Goal: Task Accomplishment & Management: Use online tool/utility

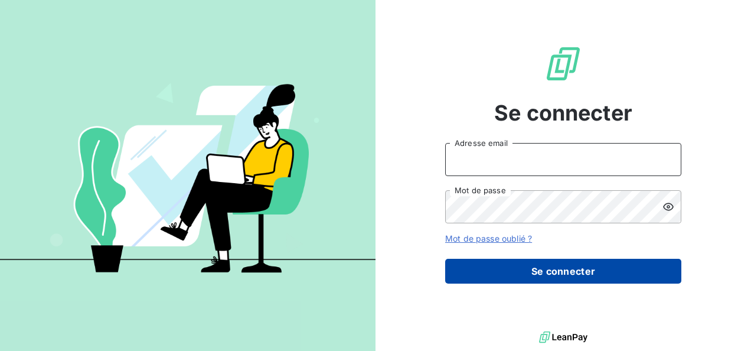
type input "[EMAIL_ADDRESS][DOMAIN_NAME]"
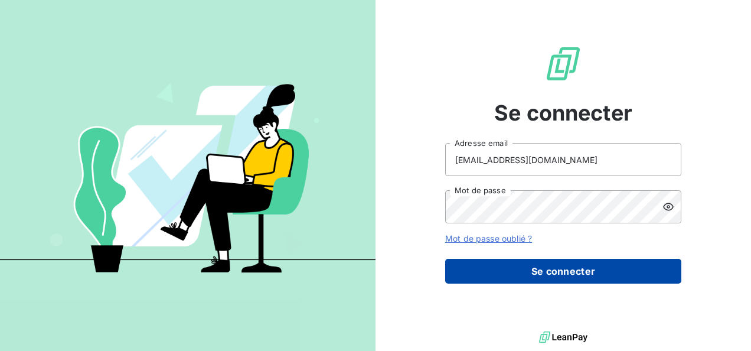
click at [555, 275] on button "Se connecter" at bounding box center [563, 271] width 236 height 25
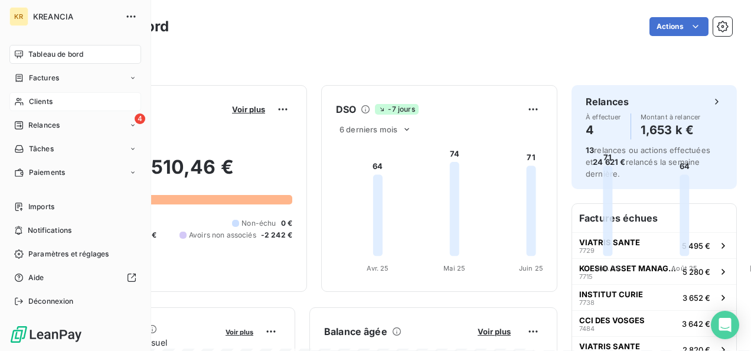
click at [65, 100] on div "Clients" at bounding box center [75, 101] width 132 height 19
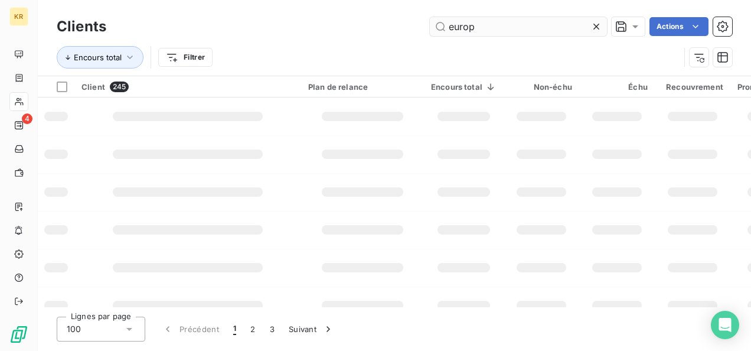
type input "europ"
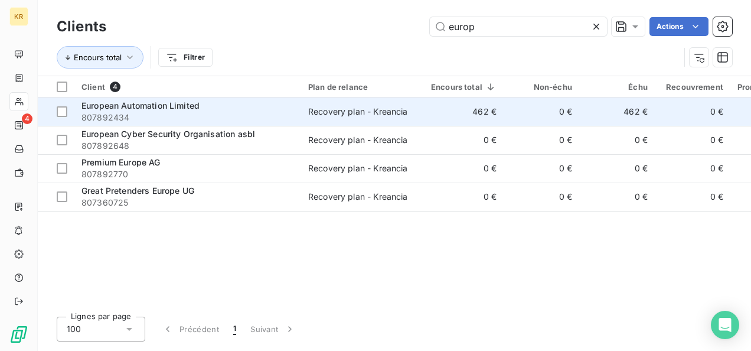
click at [272, 106] on div "European Automation Limited" at bounding box center [187, 106] width 213 height 12
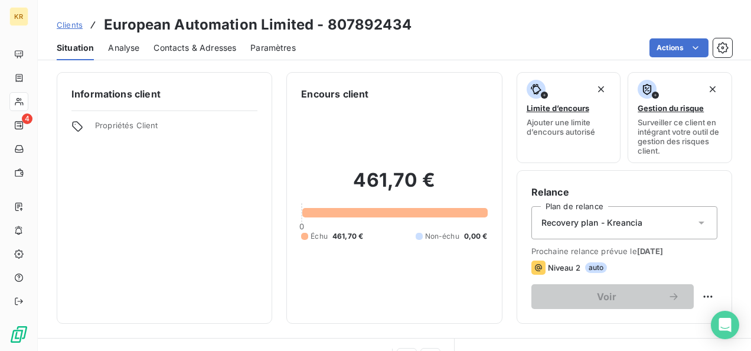
scroll to position [172, 0]
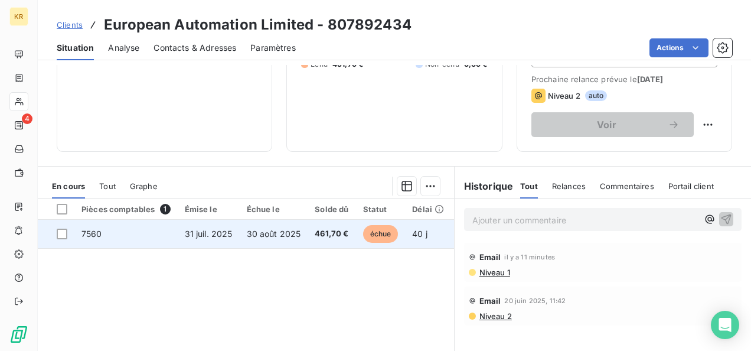
click at [183, 233] on td "31 juil. 2025" at bounding box center [209, 234] width 62 height 28
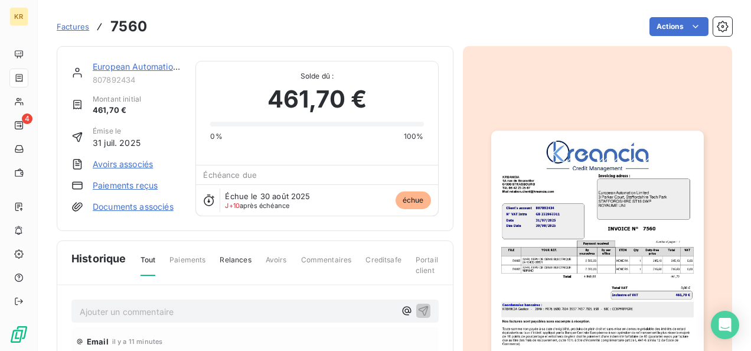
click at [144, 164] on link "Avoirs associés" at bounding box center [123, 164] width 60 height 12
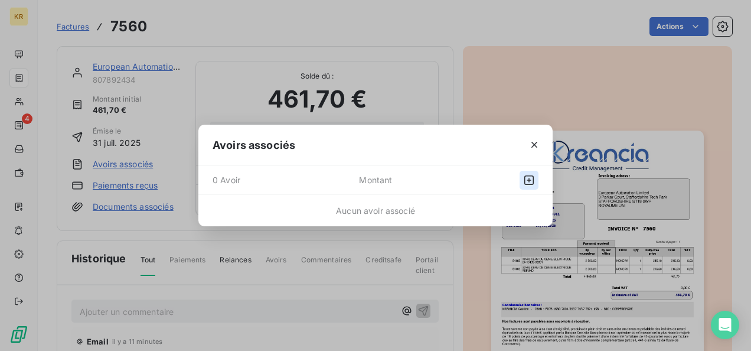
click at [524, 181] on icon "button" at bounding box center [528, 179] width 9 height 9
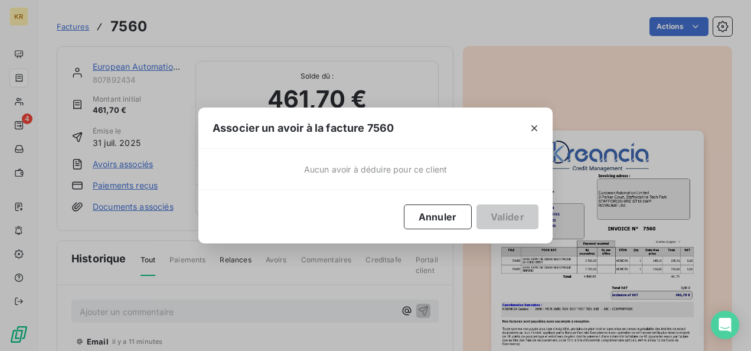
click at [455, 174] on div "Aucun avoir à déduire pour ce client" at bounding box center [375, 169] width 354 height 41
click at [449, 217] on button "Annuler" at bounding box center [438, 216] width 68 height 25
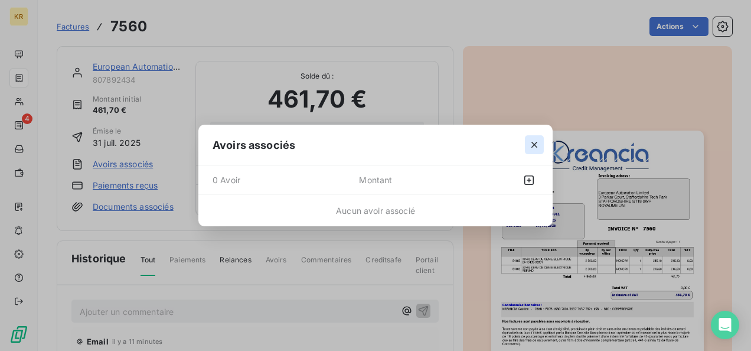
click at [537, 144] on icon "button" at bounding box center [535, 145] width 12 height 12
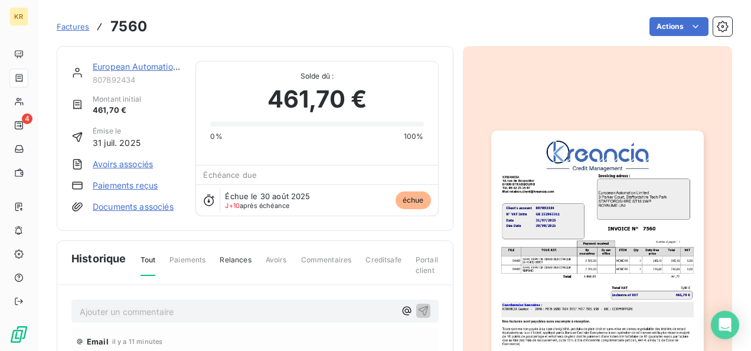
click at [133, 188] on link "Paiements reçus" at bounding box center [125, 186] width 65 height 12
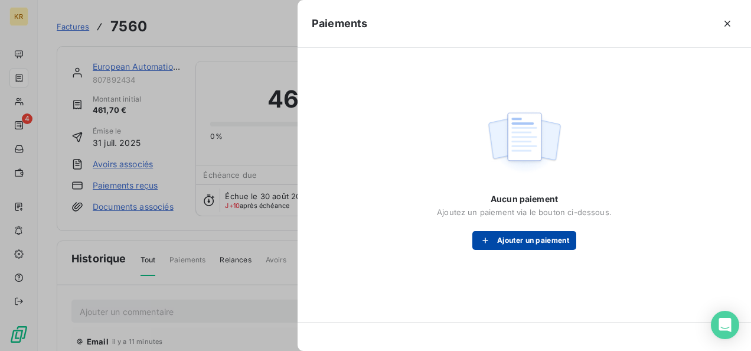
click at [525, 231] on button "Ajouter un paiement" at bounding box center [524, 240] width 104 height 19
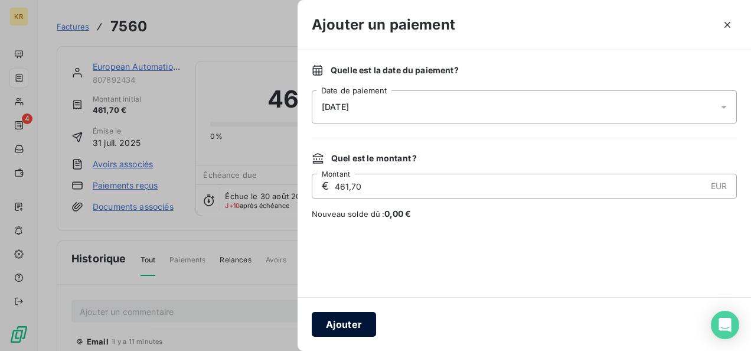
click at [335, 331] on button "Ajouter" at bounding box center [344, 324] width 64 height 25
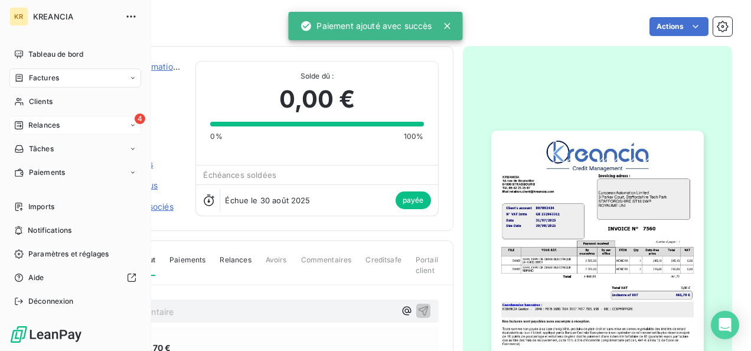
click at [43, 123] on span "Relances" at bounding box center [43, 125] width 31 height 11
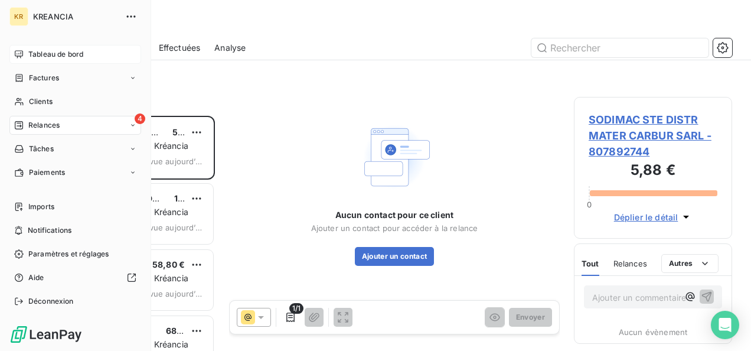
click at [25, 53] on div "Tableau de bord" at bounding box center [75, 54] width 132 height 19
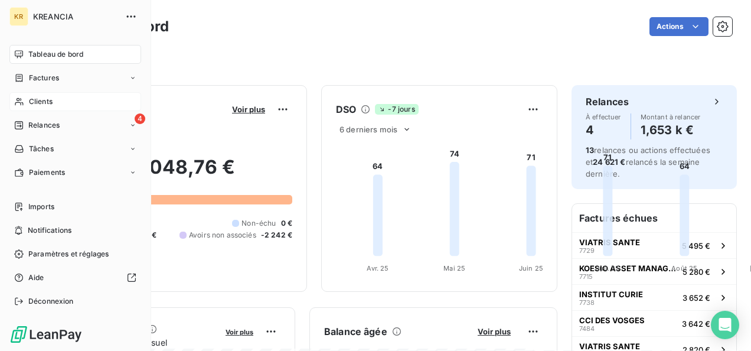
click at [29, 99] on span "Clients" at bounding box center [41, 101] width 24 height 11
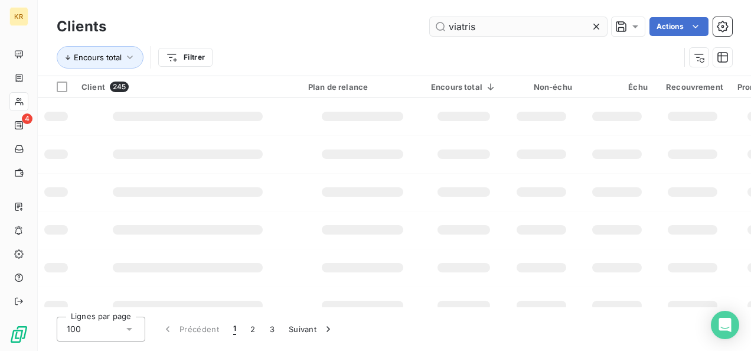
type input "viatris"
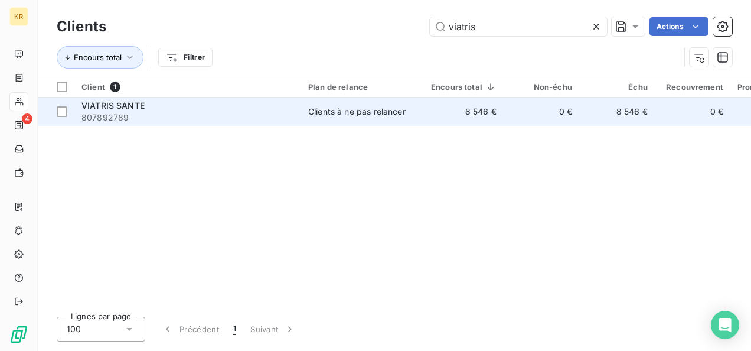
click at [175, 112] on span "807892789" at bounding box center [187, 118] width 213 height 12
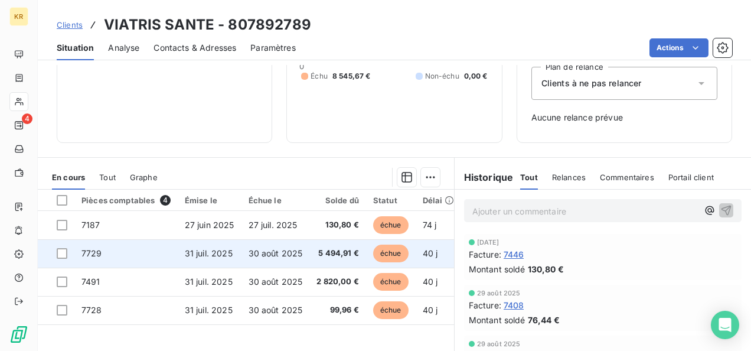
scroll to position [143, 0]
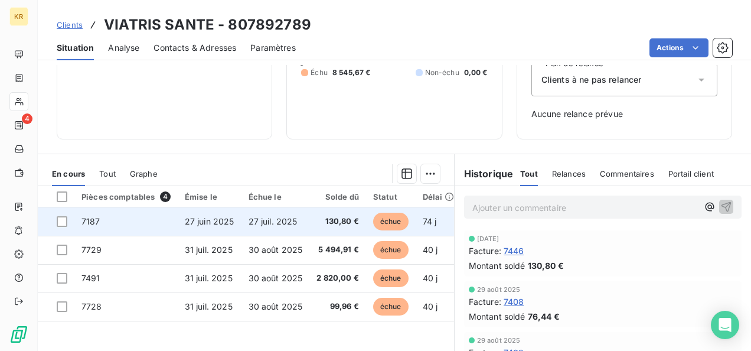
click at [96, 224] on span "7187" at bounding box center [90, 221] width 19 height 10
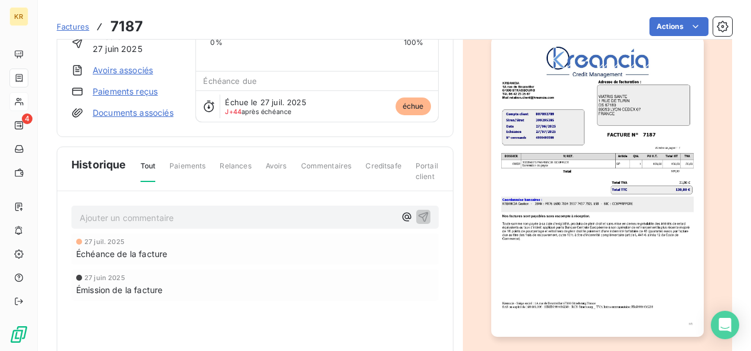
scroll to position [94, 0]
click at [579, 211] on img "button" at bounding box center [597, 187] width 213 height 301
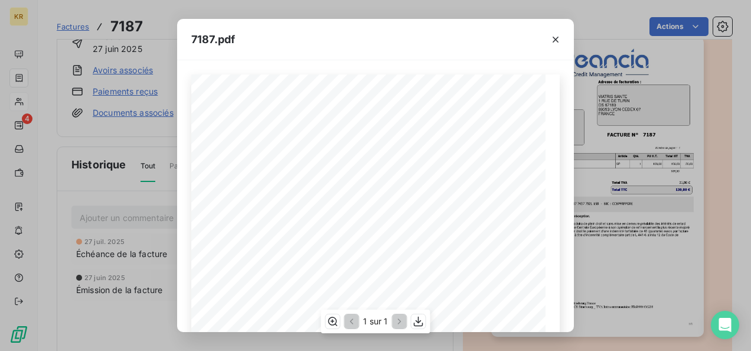
scroll to position [257, 0]
click at [413, 319] on icon "button" at bounding box center [419, 321] width 12 height 12
click at [100, 193] on div "7187.pdf 7187 807892789 VIATRIS SANTE 1 RUE DE TURIN CS 67180 69353 LYON CEDEX …" at bounding box center [375, 175] width 751 height 351
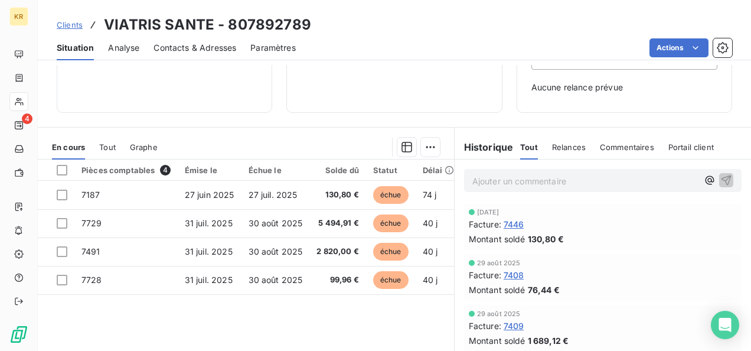
scroll to position [195, 0]
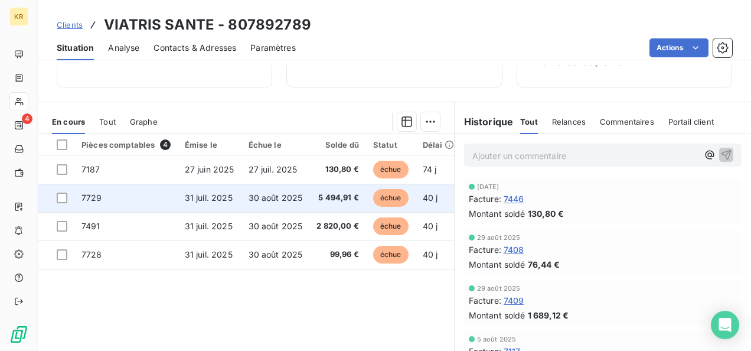
click at [318, 188] on td "5 494,91 €" at bounding box center [337, 198] width 57 height 28
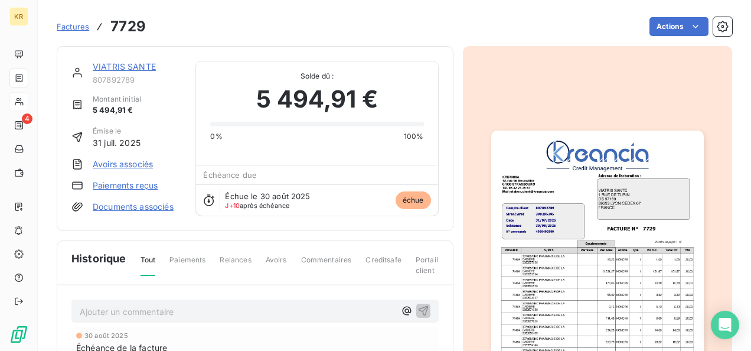
click at [530, 234] on img "button" at bounding box center [597, 281] width 213 height 301
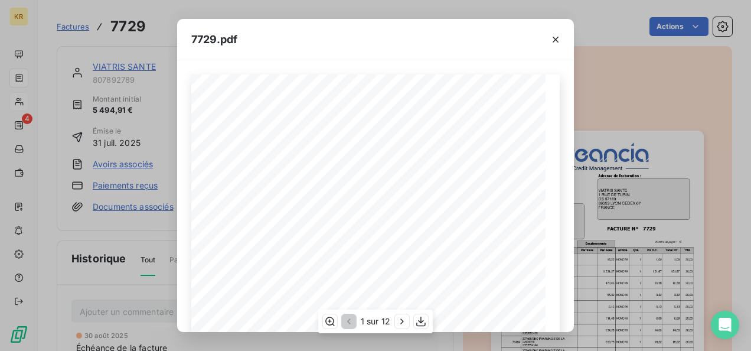
scroll to position [109, 0]
click at [419, 319] on icon "button" at bounding box center [421, 321] width 12 height 12
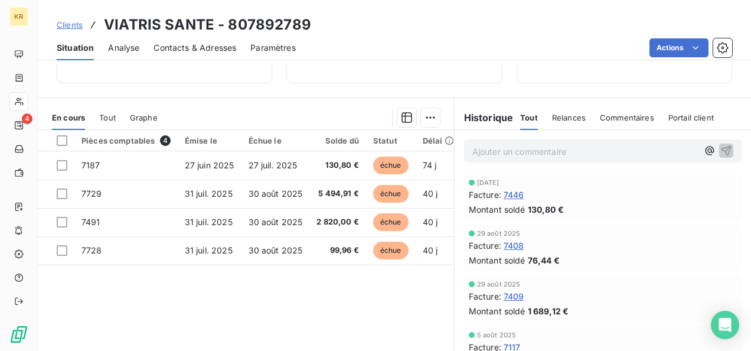
scroll to position [206, 0]
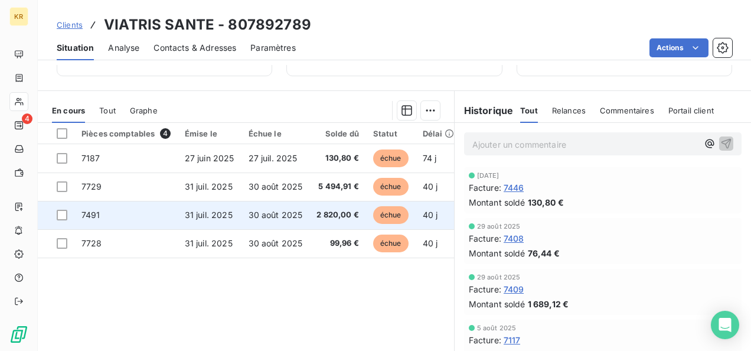
click at [328, 209] on span "2 820,00 €" at bounding box center [338, 215] width 43 height 12
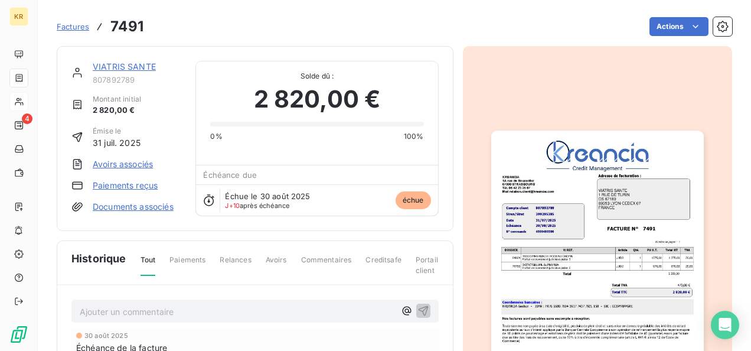
click at [583, 250] on img "button" at bounding box center [597, 281] width 213 height 301
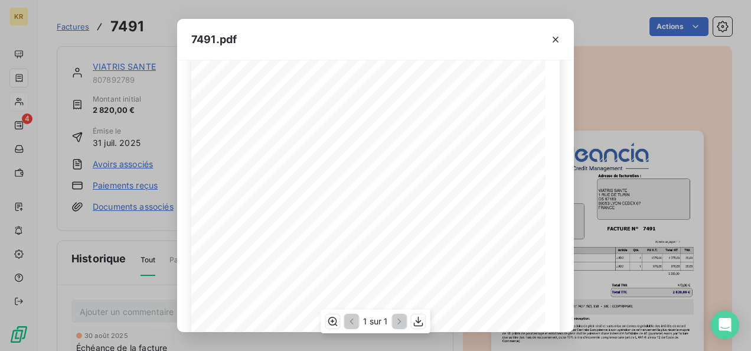
scroll to position [152, 0]
click at [419, 322] on icon "button" at bounding box center [418, 322] width 9 height 10
click at [379, 136] on span at bounding box center [365, 137] width 68 height 5
click at [561, 38] on icon "button" at bounding box center [556, 40] width 12 height 12
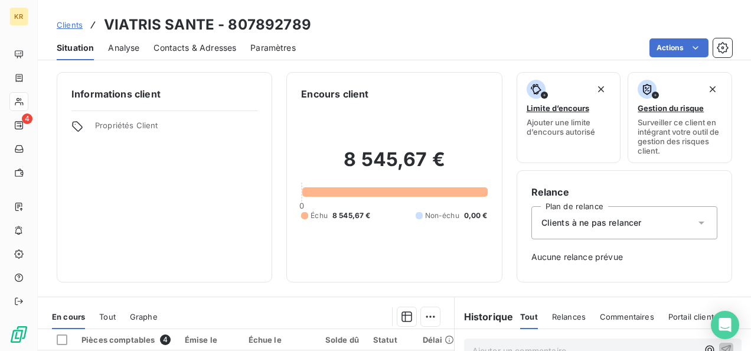
scroll to position [151, 0]
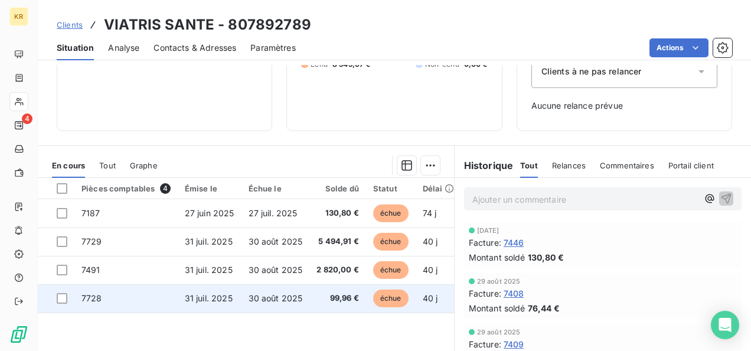
click at [332, 298] on span "99,96 €" at bounding box center [338, 298] width 43 height 12
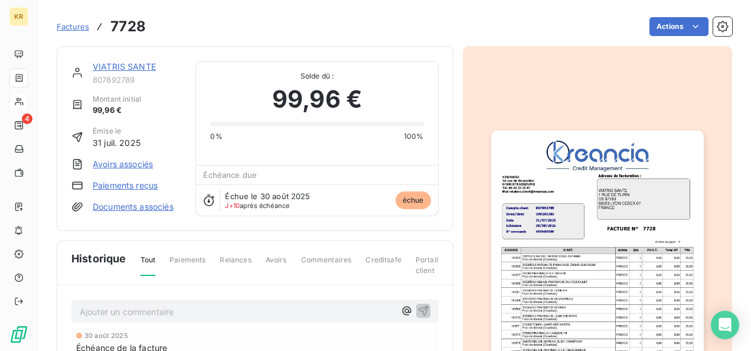
click at [556, 214] on img "button" at bounding box center [597, 281] width 213 height 301
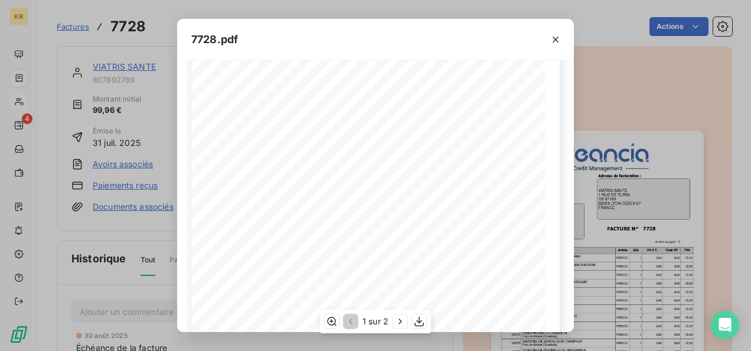
scroll to position [217, 0]
click at [422, 321] on icon "button" at bounding box center [419, 321] width 12 height 12
click at [552, 37] on icon "button" at bounding box center [556, 40] width 12 height 12
